Goal: Task Accomplishment & Management: Use online tool/utility

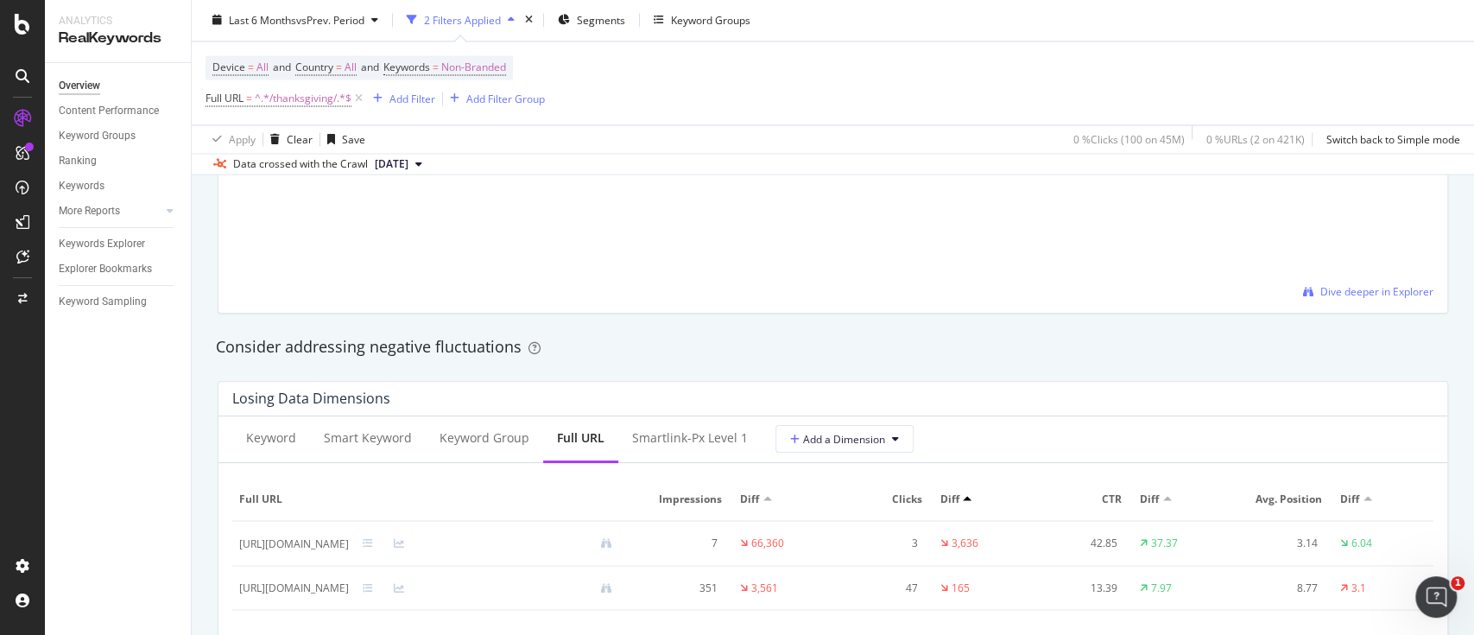
scroll to position [1761, 0]
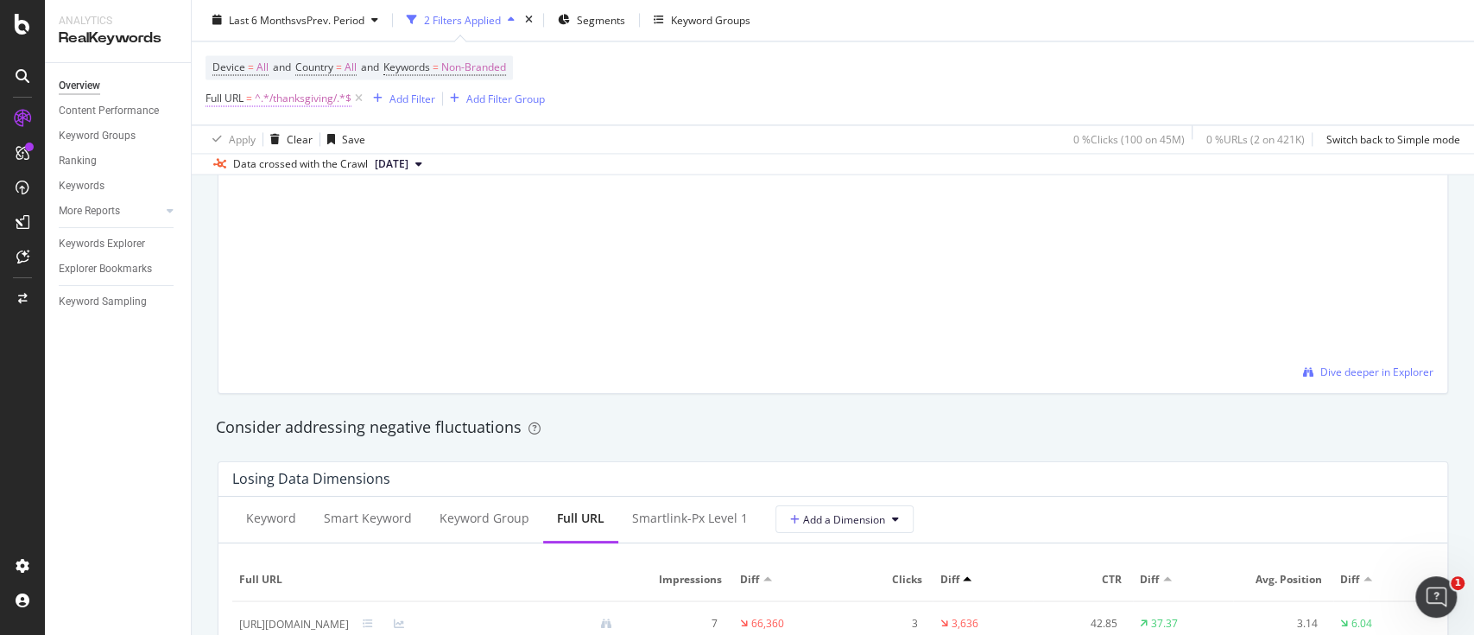
click at [309, 100] on span "^.*/thanksgiving/.*$" at bounding box center [303, 99] width 97 height 24
click at [330, 176] on input "/thanksgiving/" at bounding box center [302, 170] width 163 height 28
paste input "/cp/gifts-holidays/diwali/"
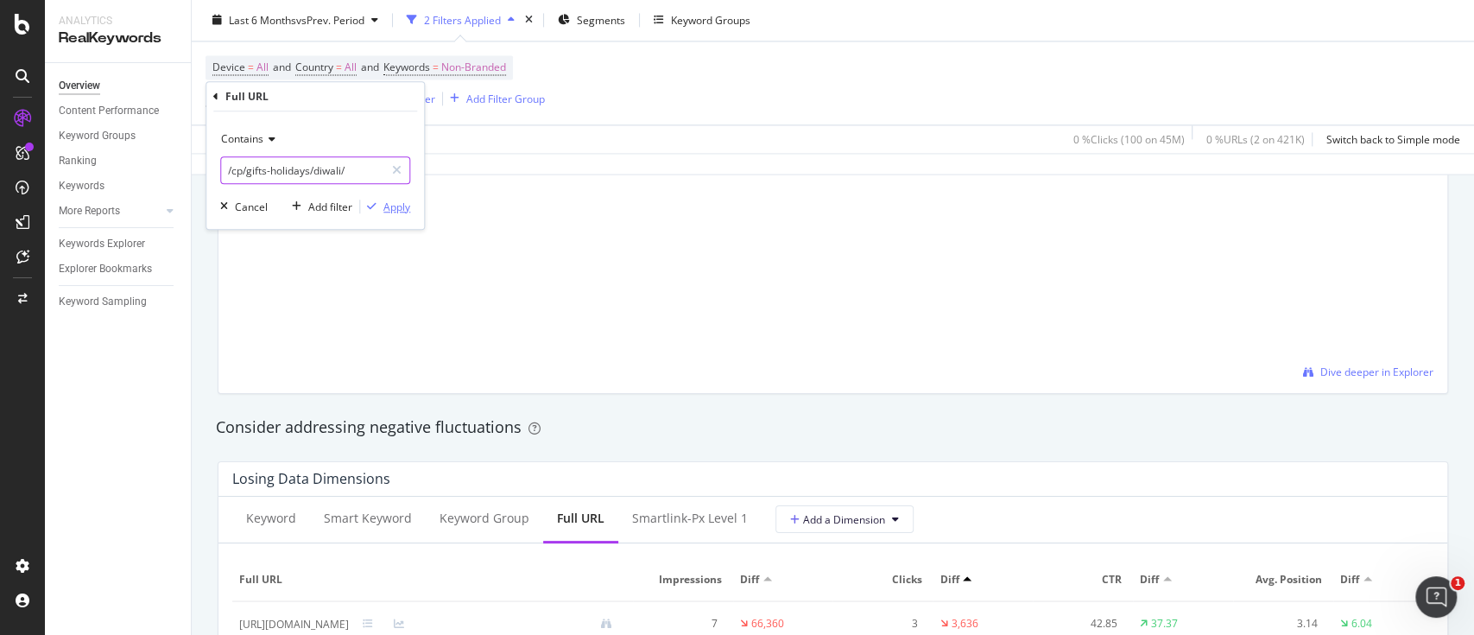
type input "/cp/gifts-holidays/diwali/"
click at [395, 211] on div "Apply" at bounding box center [396, 206] width 27 height 15
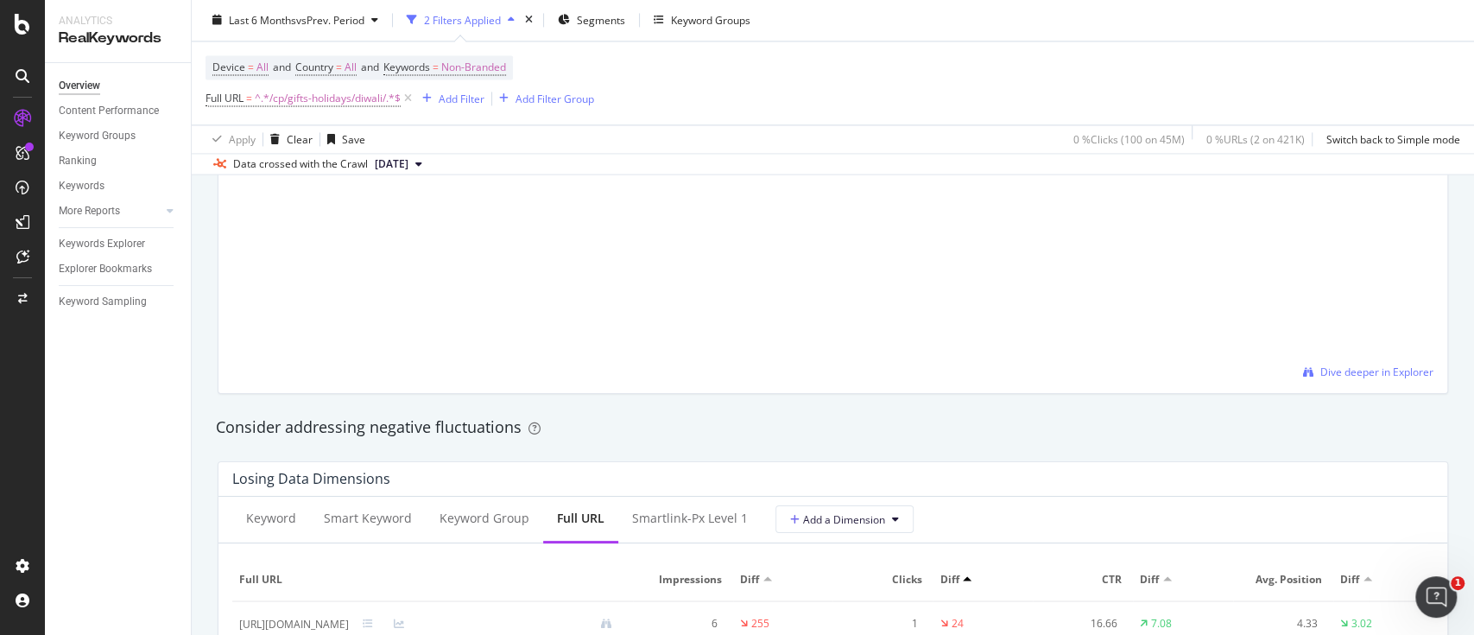
scroll to position [1908, 0]
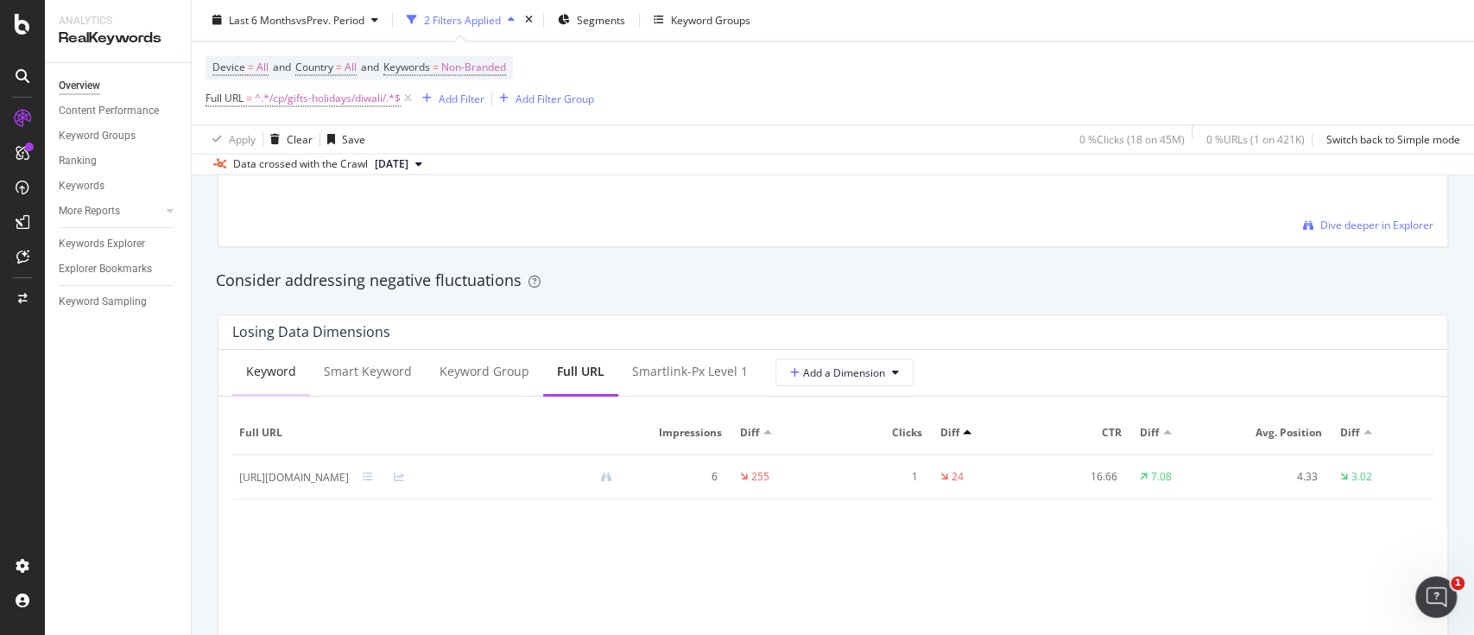
click at [275, 370] on div "Keyword" at bounding box center [271, 371] width 50 height 17
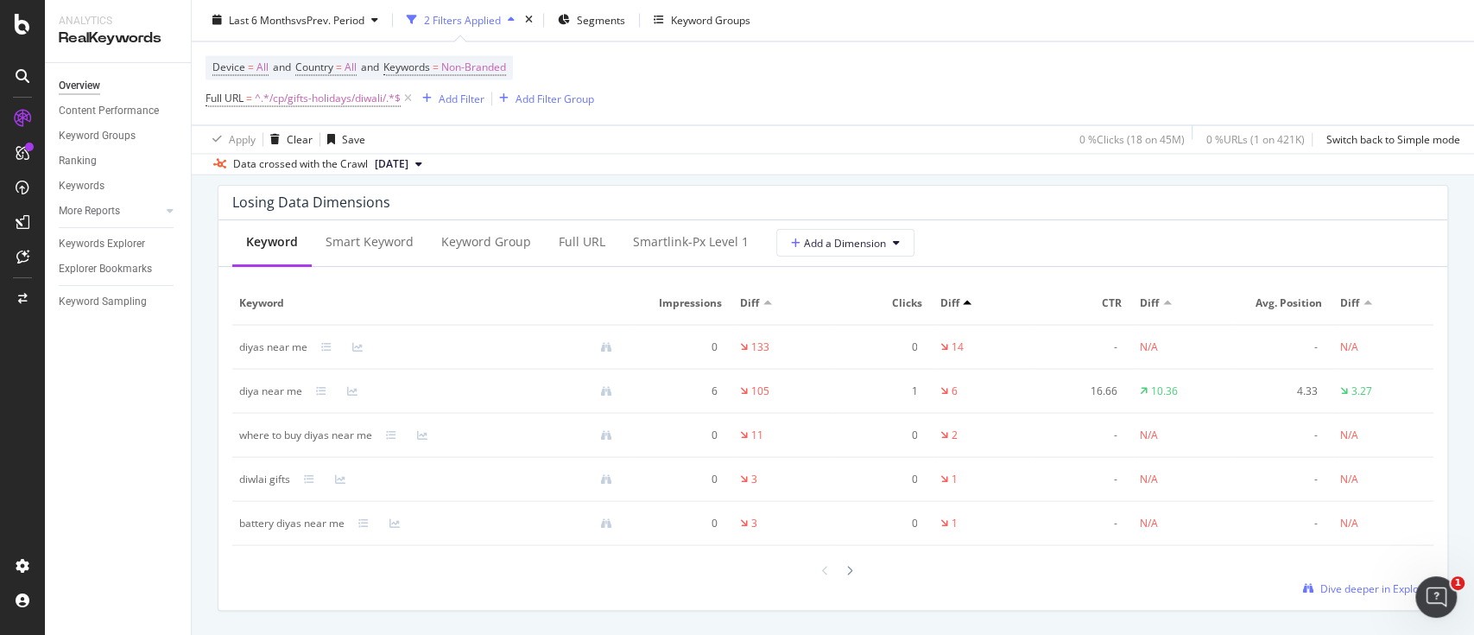
scroll to position [2038, 0]
click at [358, 98] on span "^.*/cp/gifts-holidays/diwali/.*$" at bounding box center [328, 99] width 146 height 24
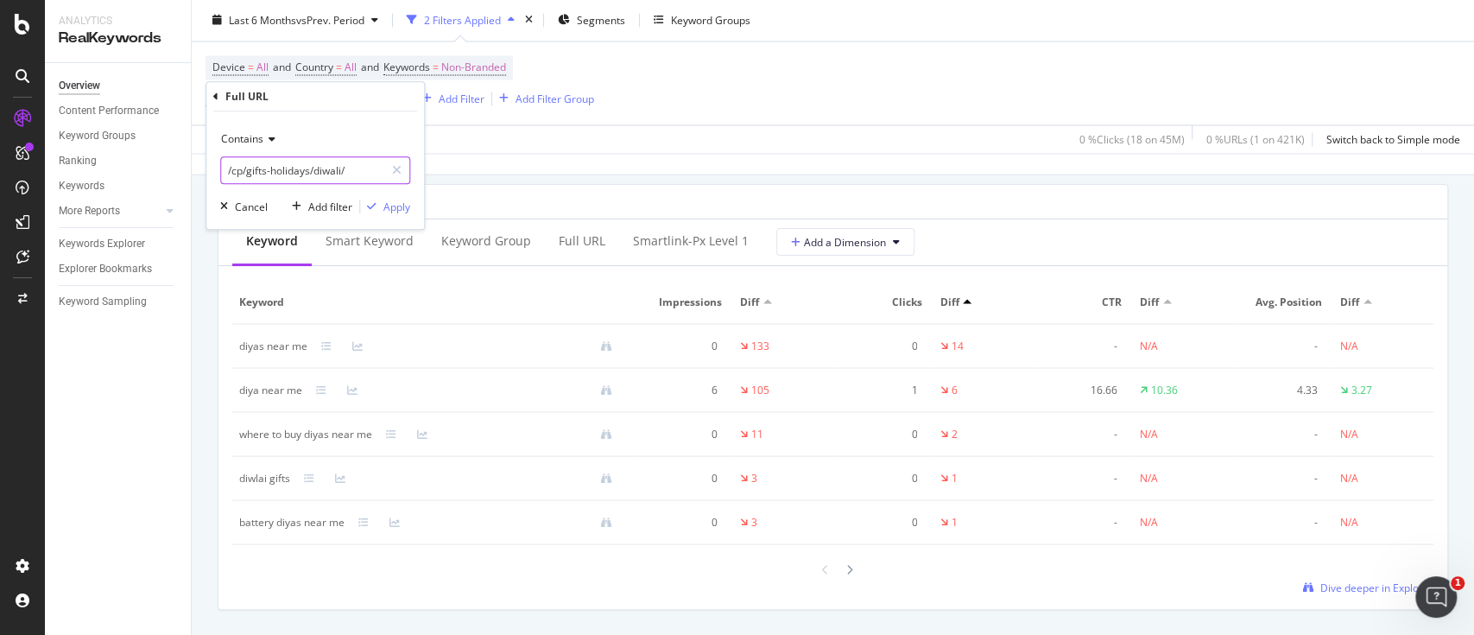
click at [359, 176] on input "/cp/gifts-holidays/diwali/" at bounding box center [302, 170] width 163 height 28
paste input "/shop/diwali-top-picks/"
type input "/shop/diwali-top-picks/"
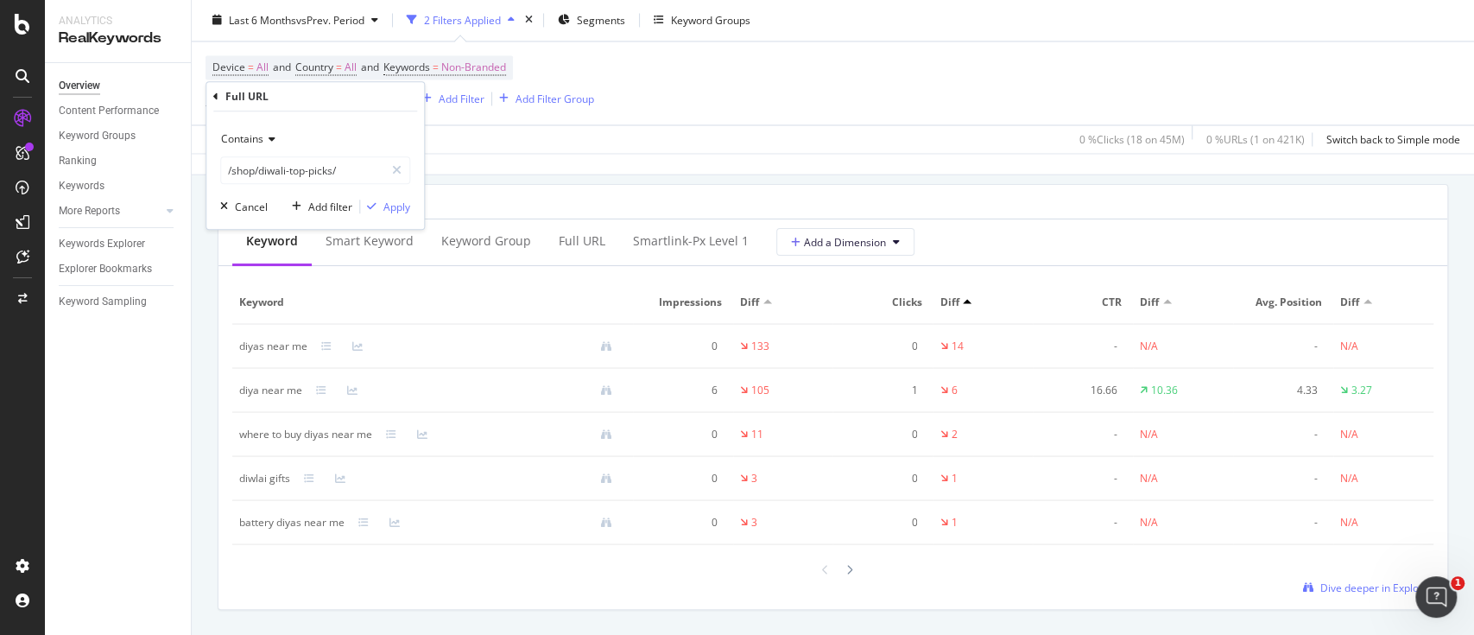
click at [411, 204] on div "Contains /shop/diwali-top-picks/ Cancel Add filter Apply" at bounding box center [315, 169] width 218 height 117
click at [401, 204] on div "Apply" at bounding box center [396, 206] width 27 height 15
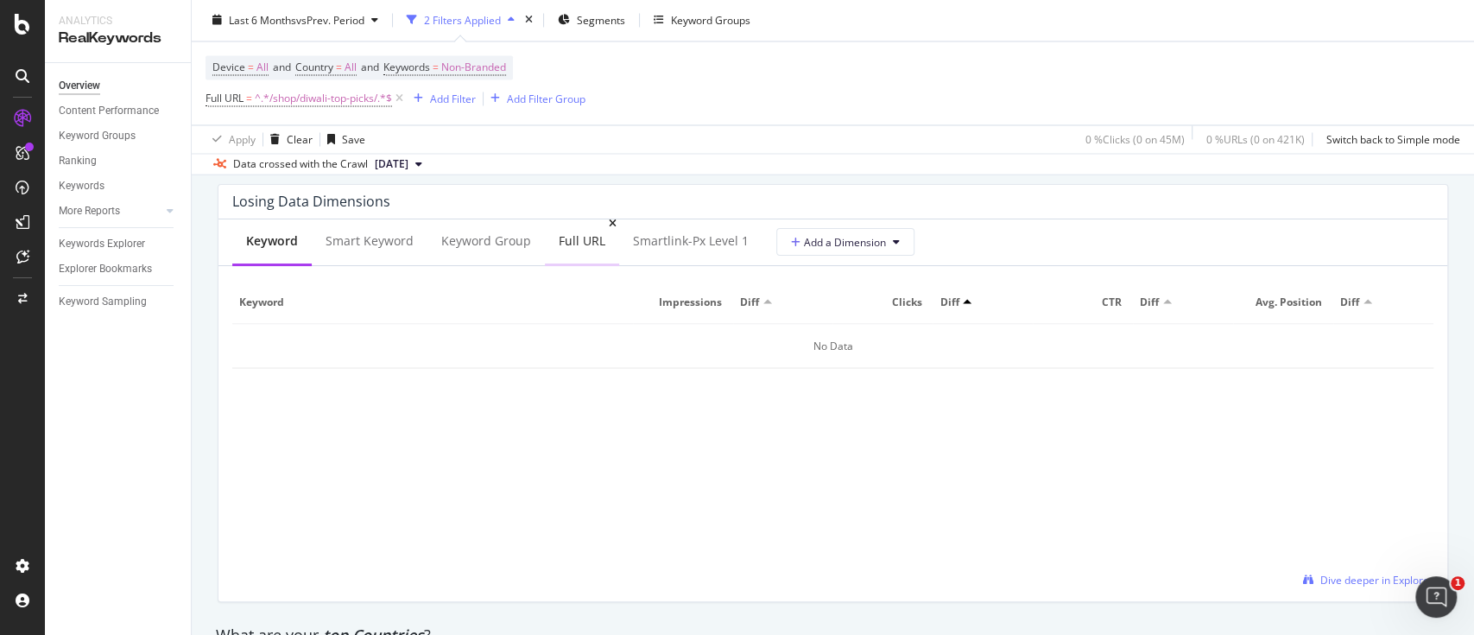
click at [585, 239] on div "Full URL" at bounding box center [582, 240] width 47 height 17
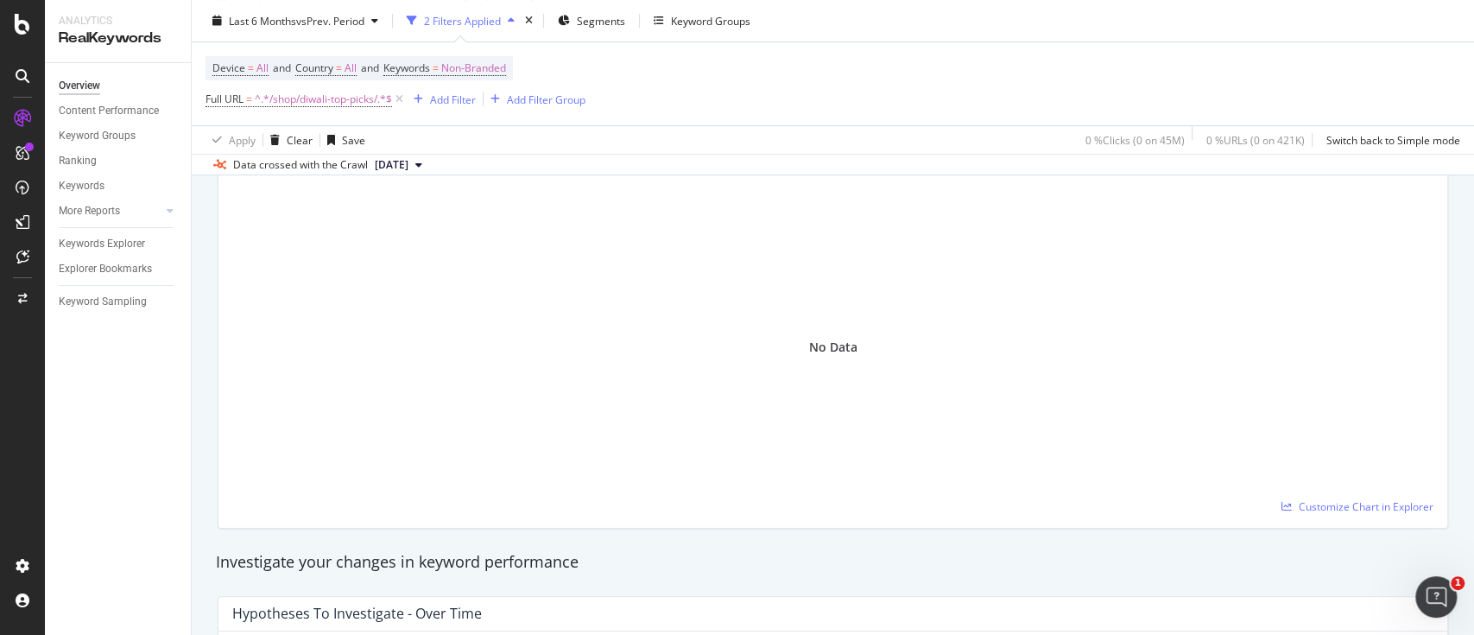
scroll to position [245, 0]
